Goal: Task Accomplishment & Management: Manage account settings

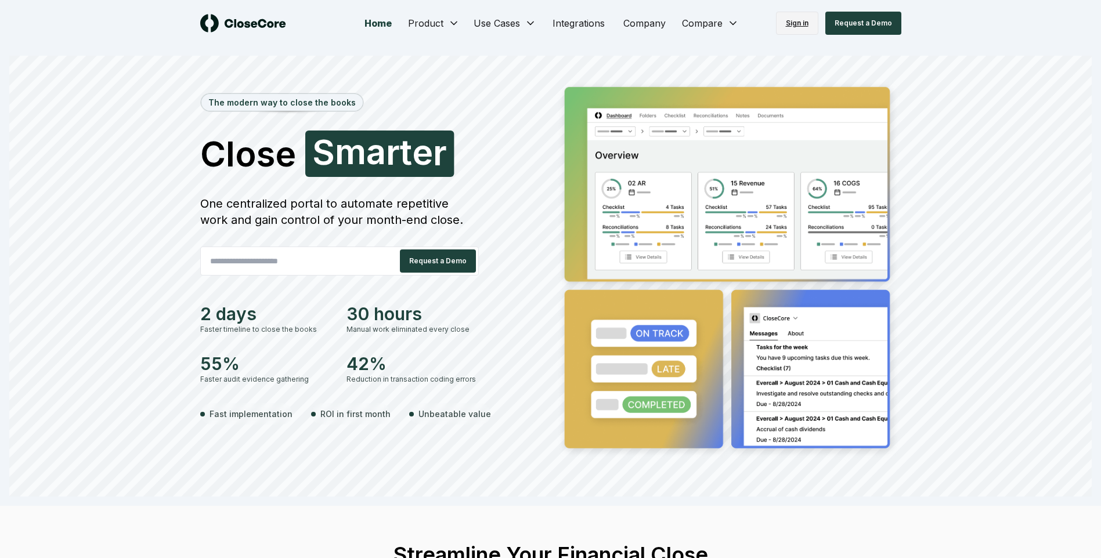
click at [809, 23] on link "Sign in" at bounding box center [797, 23] width 42 height 23
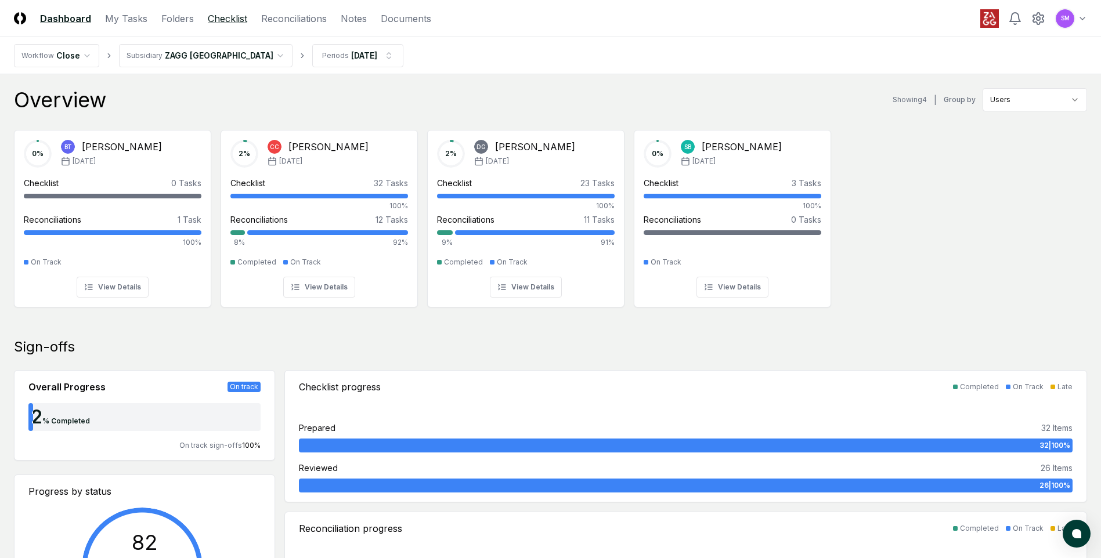
click at [237, 23] on link "Checklist" at bounding box center [227, 19] width 39 height 14
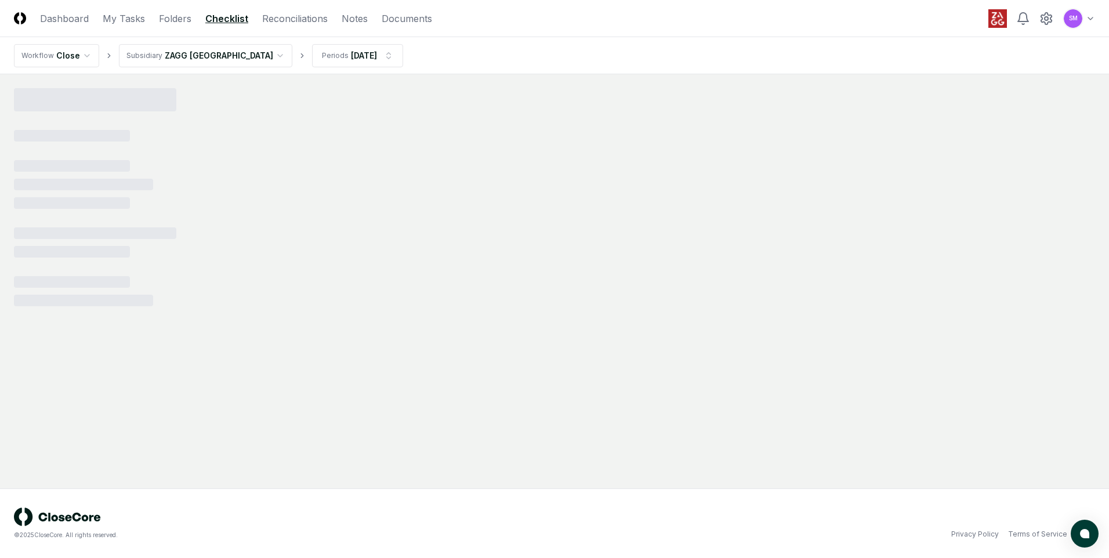
click at [226, 55] on html "CloseCore Dashboard My Tasks Folders Checklist Reconciliations Notes Documents …" at bounding box center [554, 279] width 1109 height 558
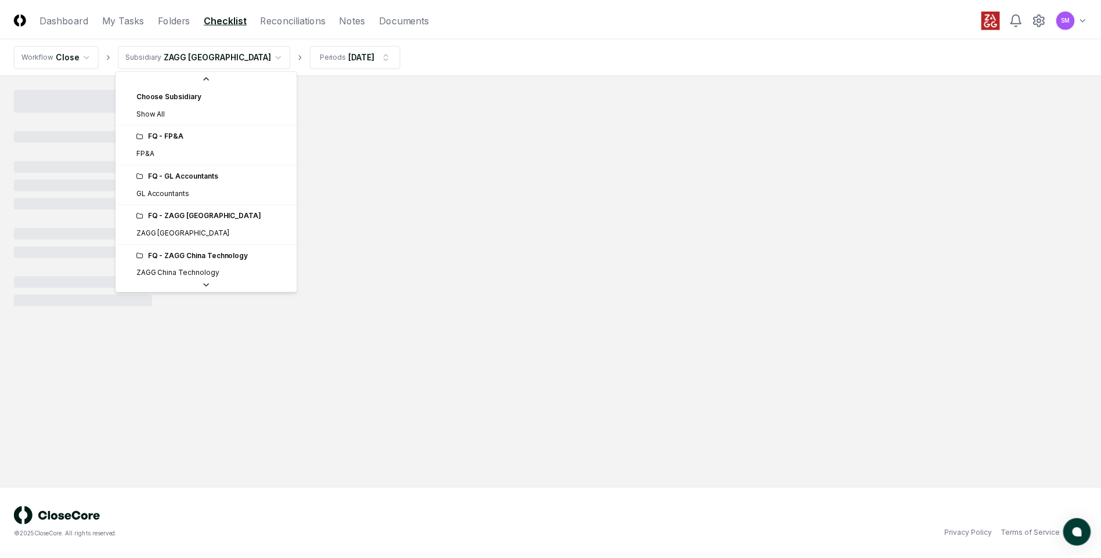
scroll to position [444, 0]
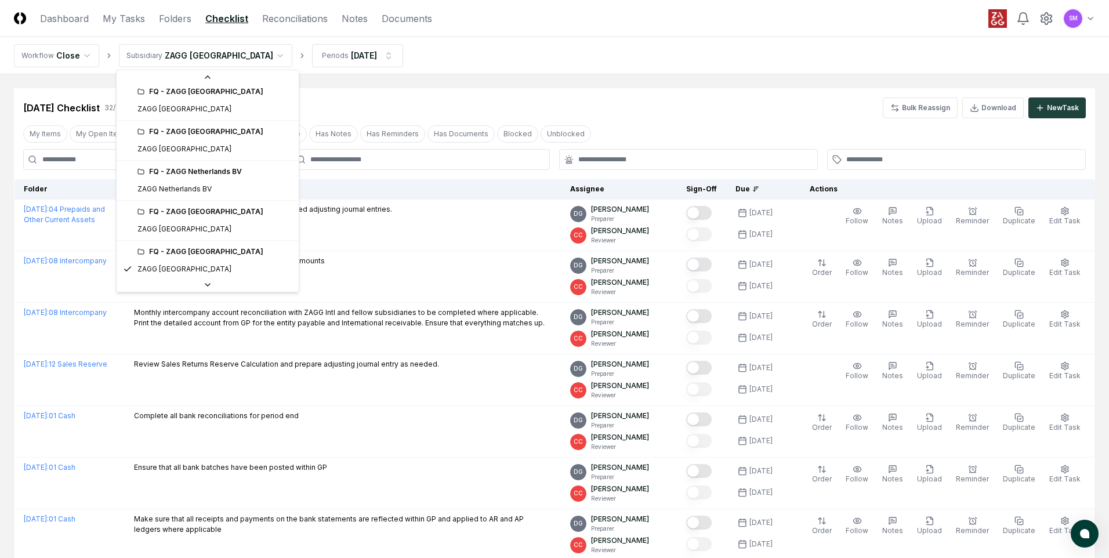
click at [213, 135] on div "FQ - ZAGG [GEOGRAPHIC_DATA]" at bounding box center [215, 131] width 154 height 10
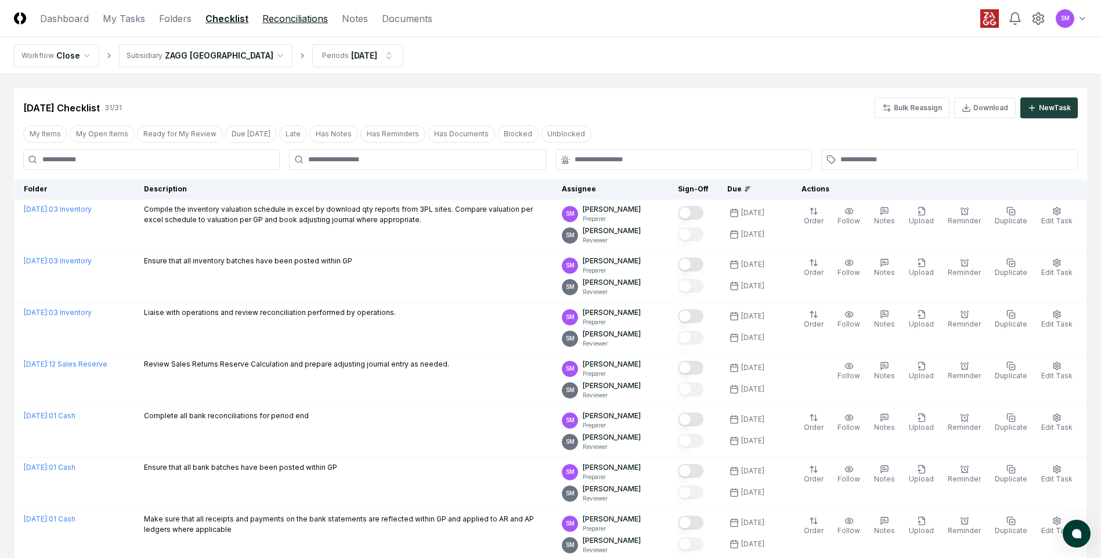
click at [278, 16] on link "Reconciliations" at bounding box center [295, 19] width 66 height 14
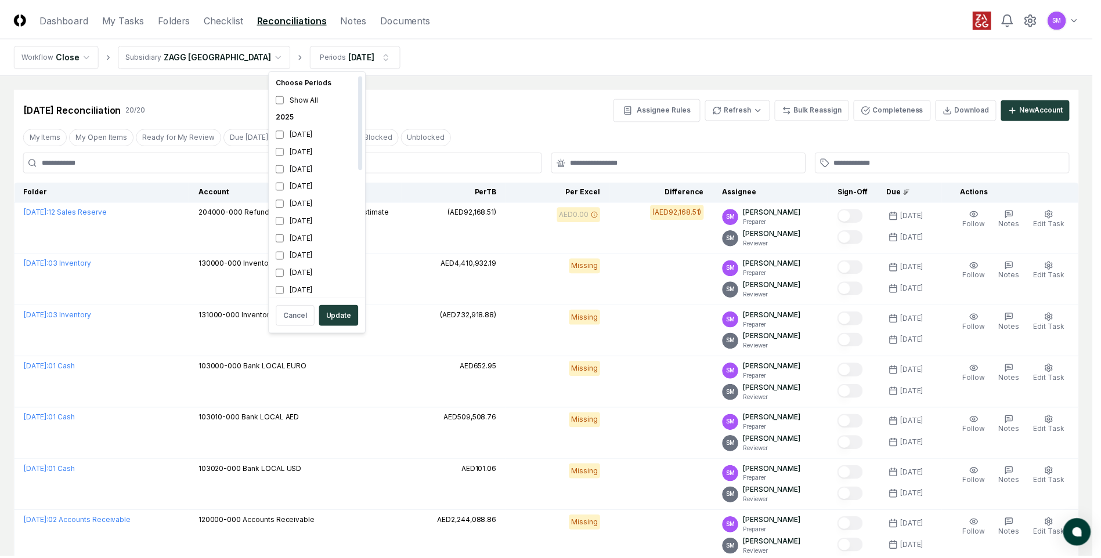
scroll to position [3, 0]
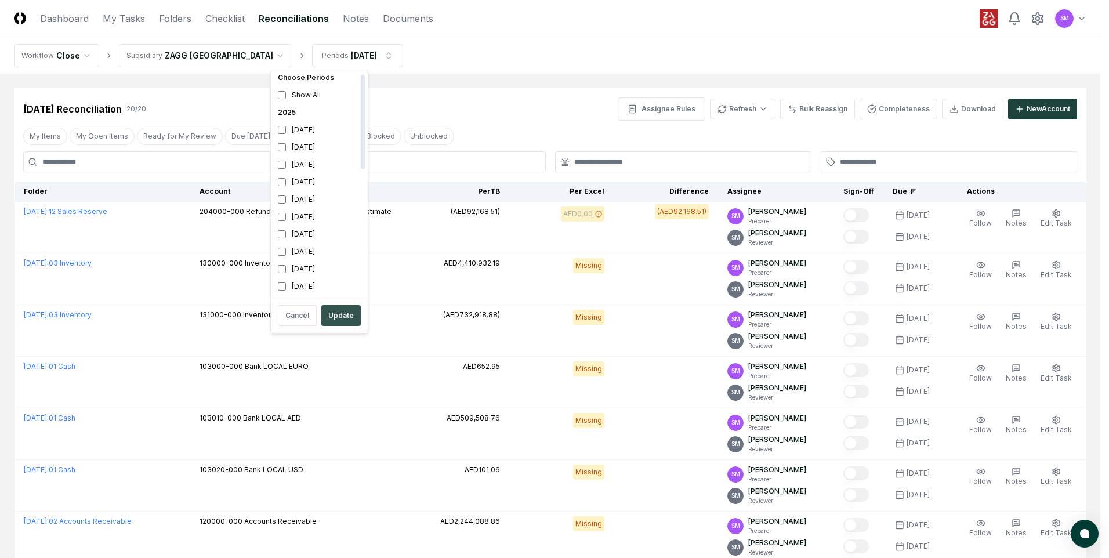
click at [338, 315] on button "Update" at bounding box center [340, 315] width 39 height 21
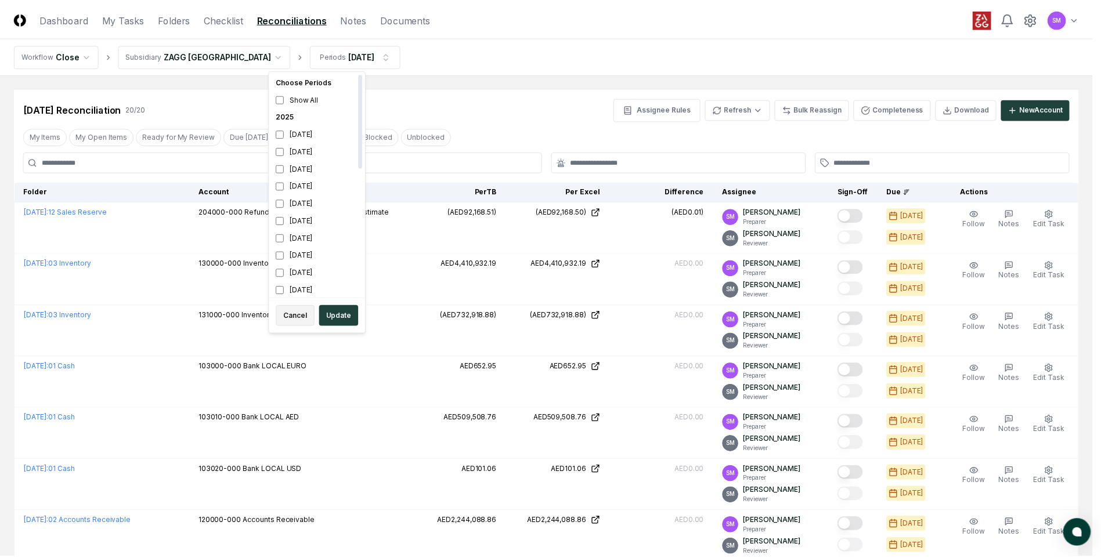
scroll to position [3, 0]
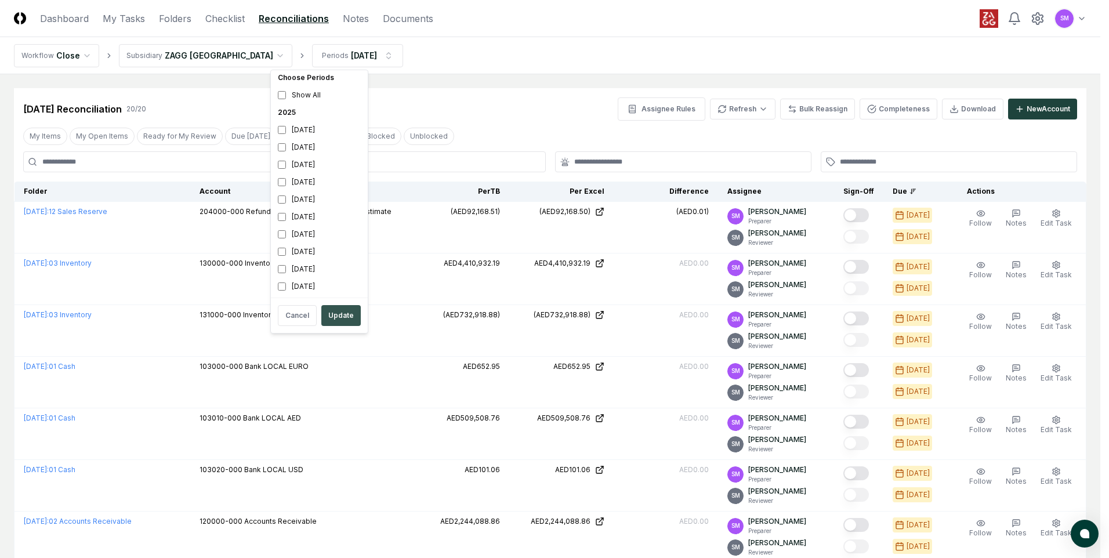
click at [332, 311] on button "Update" at bounding box center [340, 315] width 39 height 21
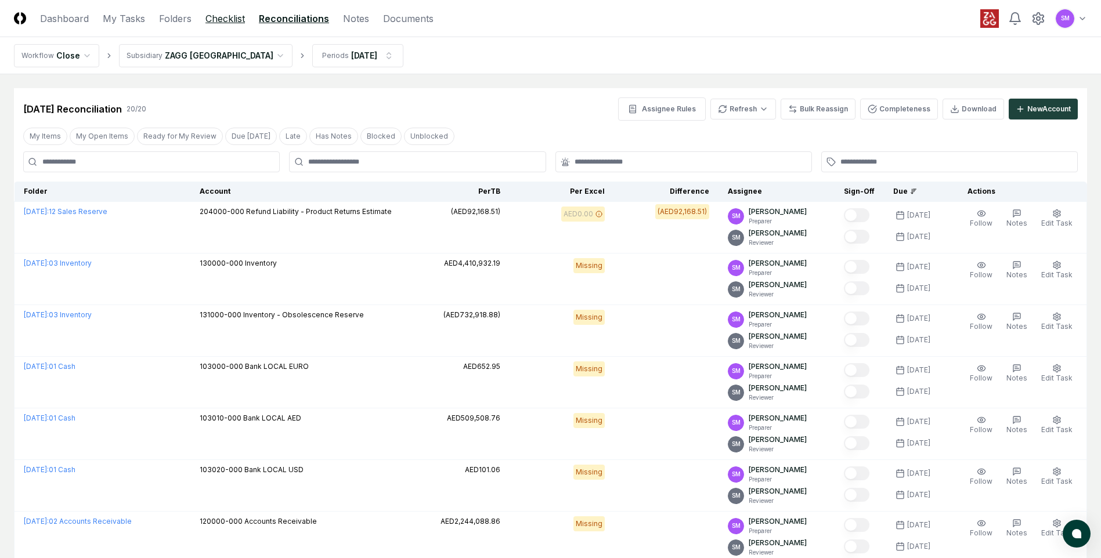
click at [221, 21] on link "Checklist" at bounding box center [224, 19] width 39 height 14
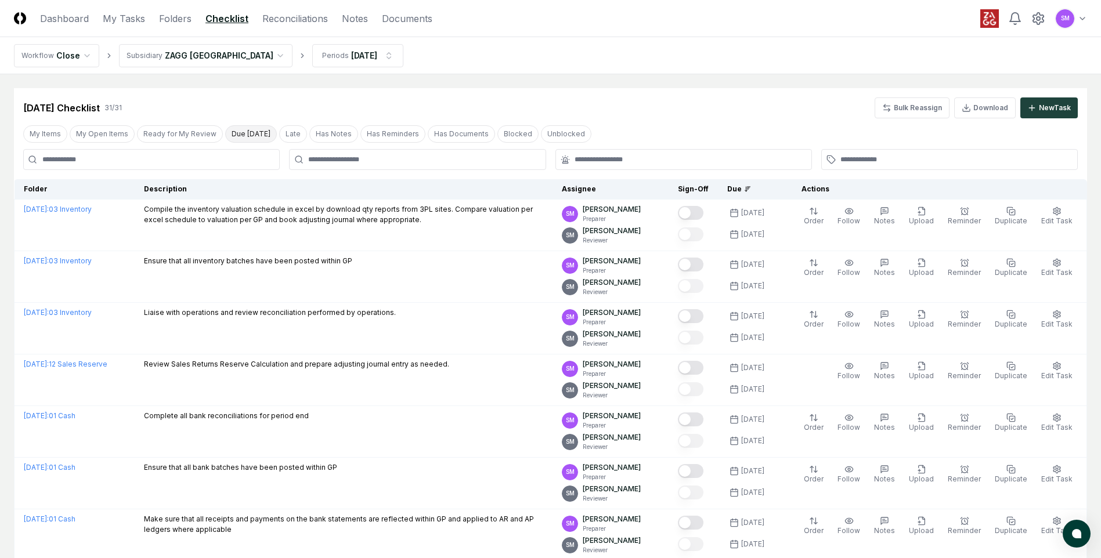
click at [244, 135] on button "Due [DATE]" at bounding box center [251, 133] width 52 height 17
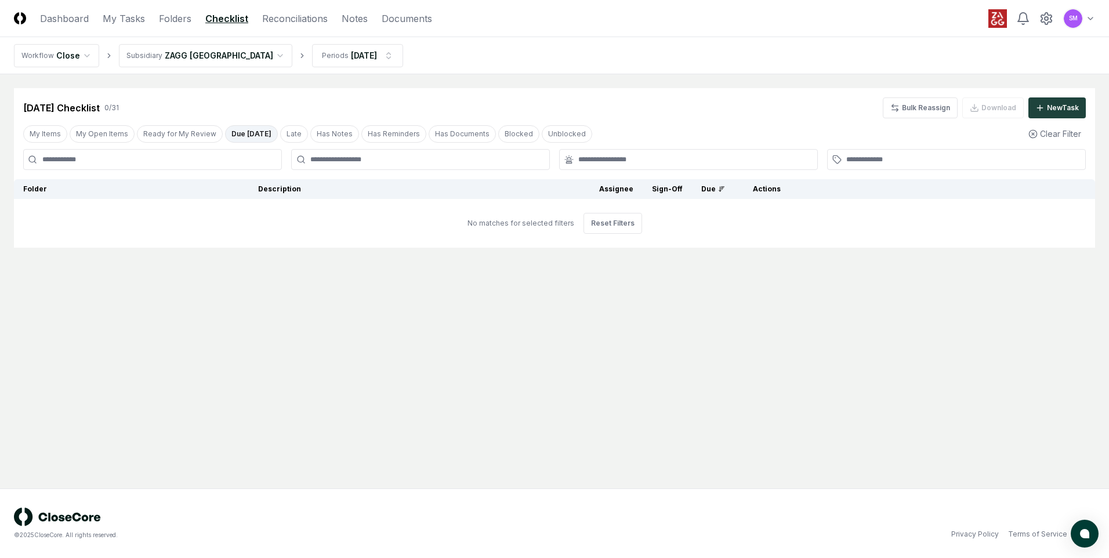
click at [249, 136] on button "Due [DATE]" at bounding box center [251, 133] width 53 height 17
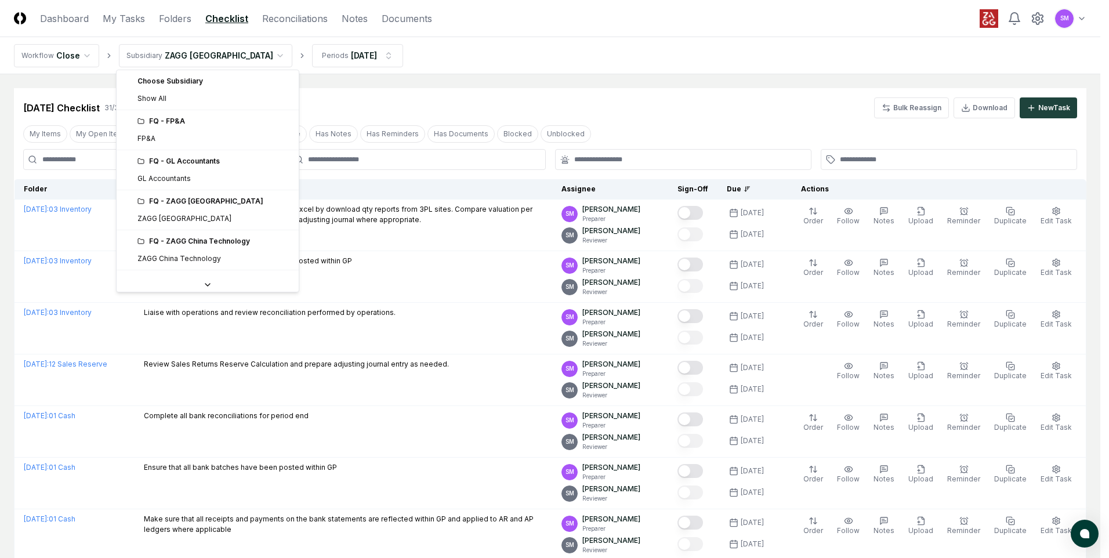
click at [183, 167] on div "FQ - GL Accountants" at bounding box center [208, 161] width 178 height 17
click at [183, 161] on div "FQ - GL Accountants" at bounding box center [215, 161] width 154 height 10
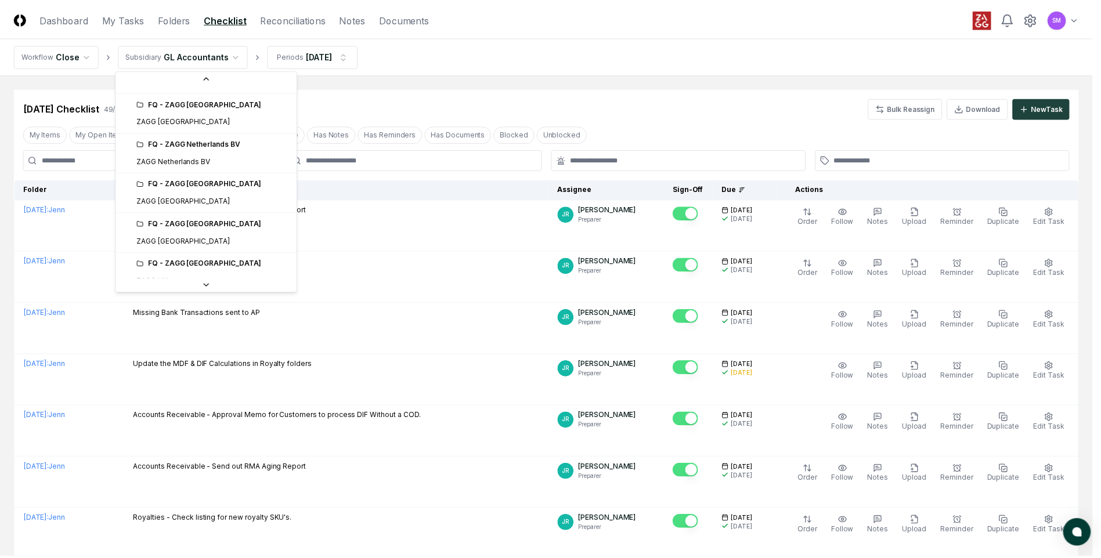
scroll to position [472, 0]
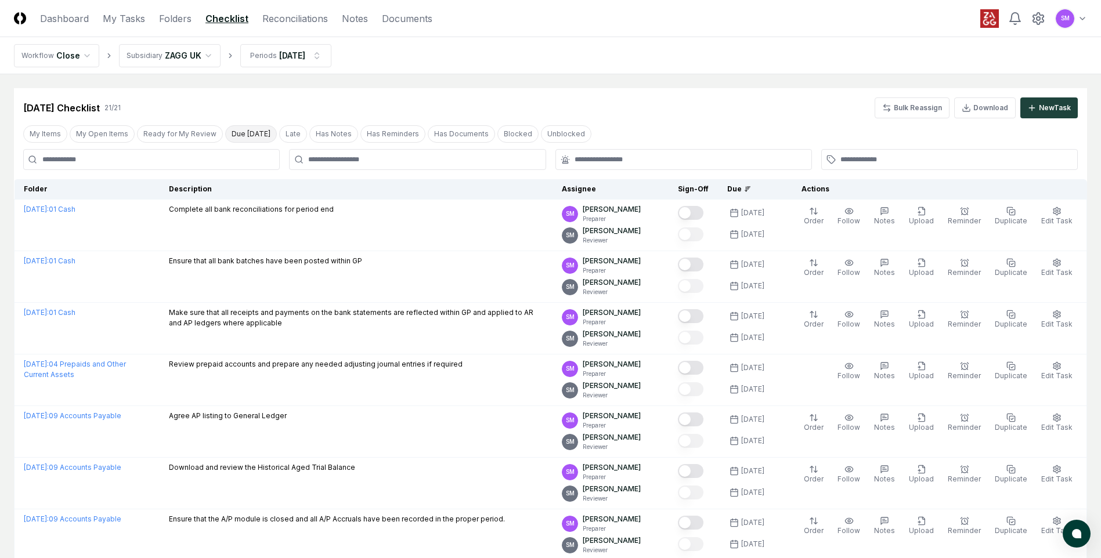
click at [242, 135] on button "Due [DATE]" at bounding box center [251, 133] width 52 height 17
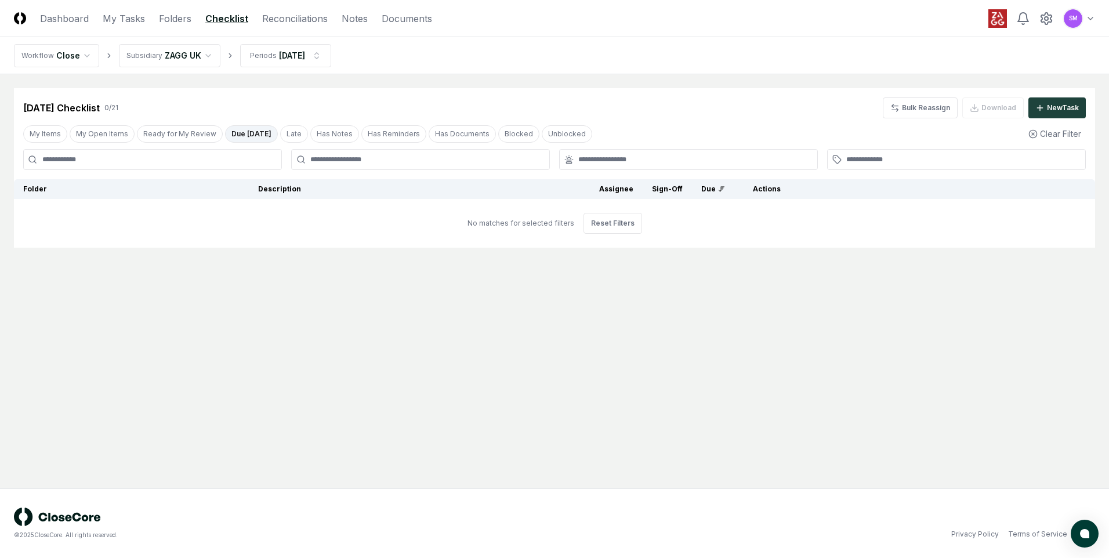
click at [241, 135] on button "Due [DATE]" at bounding box center [251, 133] width 53 height 17
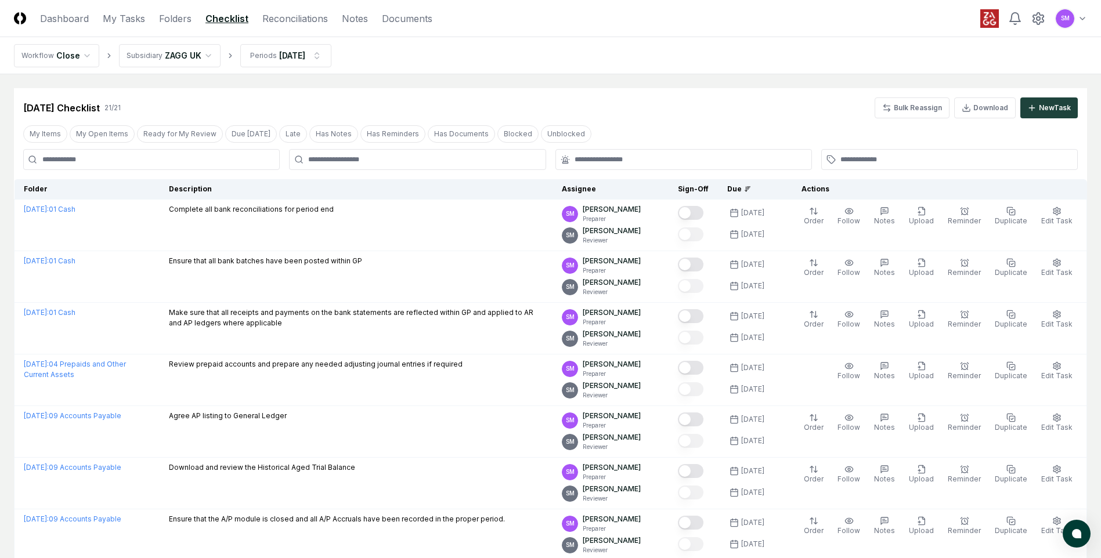
click at [743, 190] on div "Due" at bounding box center [750, 189] width 46 height 10
click at [747, 190] on div "Due" at bounding box center [750, 189] width 46 height 10
click at [751, 189] on icon at bounding box center [747, 189] width 7 height 7
click at [749, 189] on icon at bounding box center [747, 189] width 1 height 0
click at [970, 109] on icon at bounding box center [966, 110] width 7 height 2
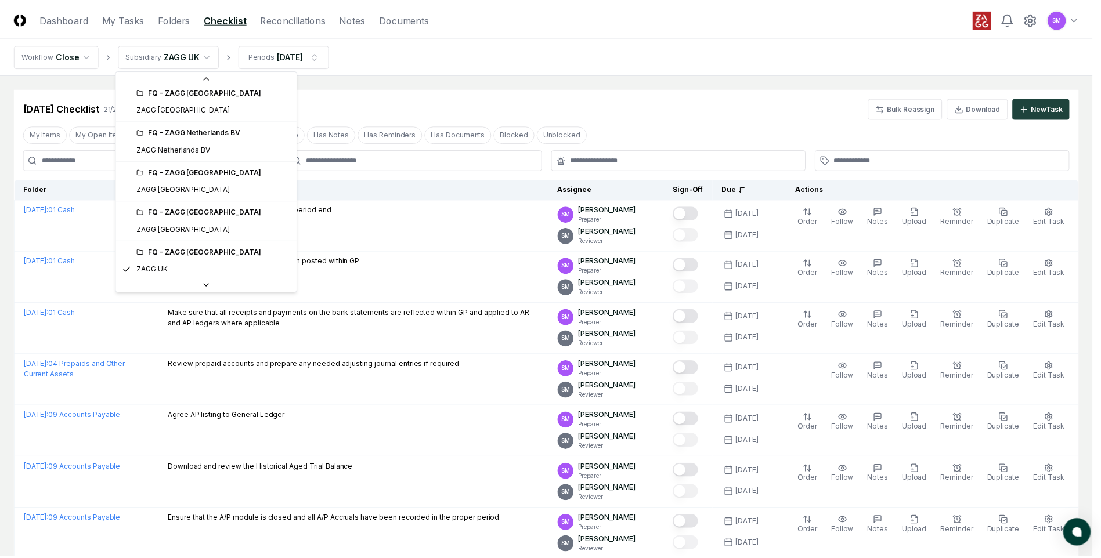
scroll to position [449, 0]
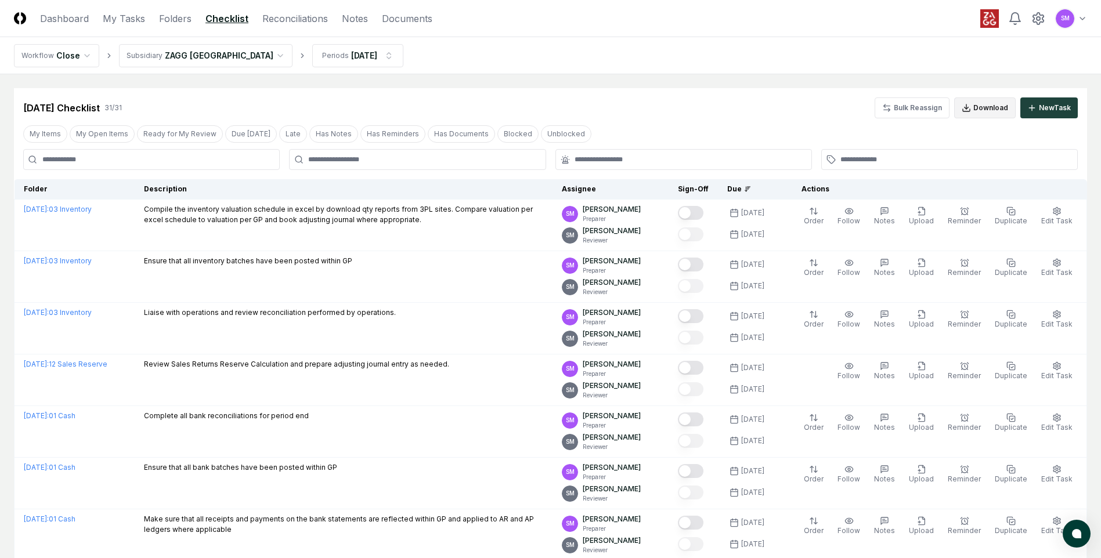
click at [973, 105] on button "Download" at bounding box center [985, 107] width 62 height 21
